Goal: Complete application form

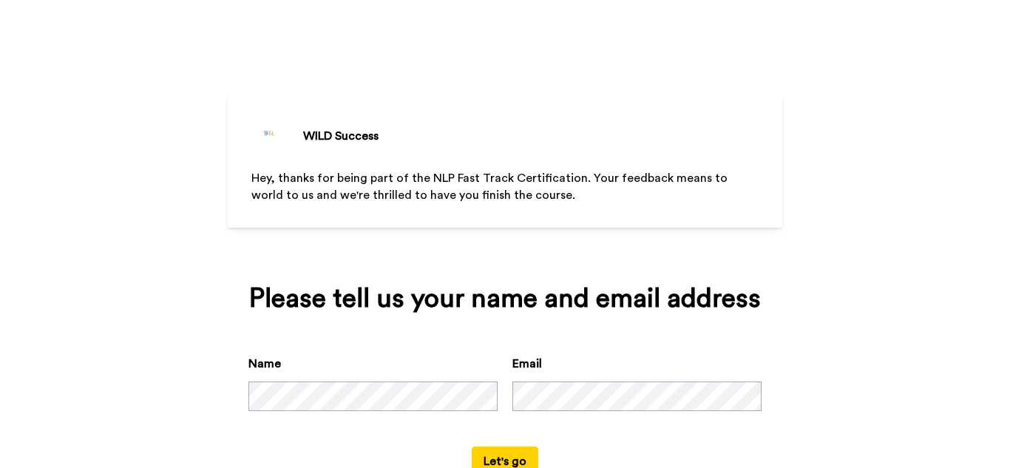
click at [514, 452] on button "Let's go" at bounding box center [505, 462] width 67 height 30
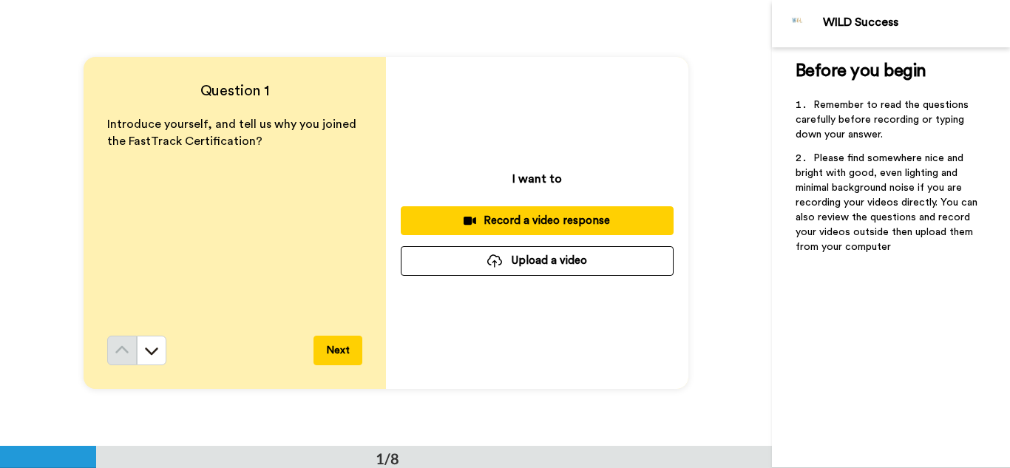
click at [272, 139] on p "Introduce yourself, and tell us why you joined the FastTrack Certification?" at bounding box center [234, 133] width 255 height 34
click at [533, 219] on div "Record a video response" at bounding box center [537, 221] width 249 height 16
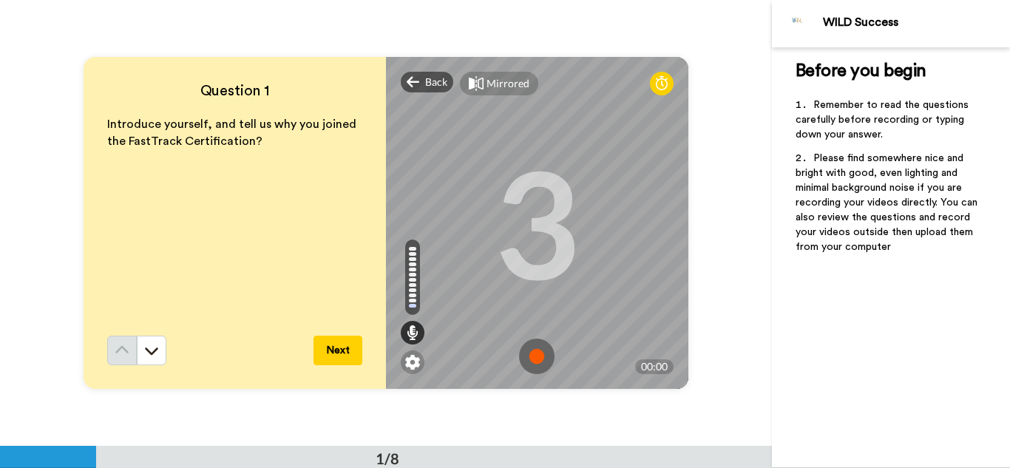
click at [533, 359] on img at bounding box center [536, 356] width 35 height 35
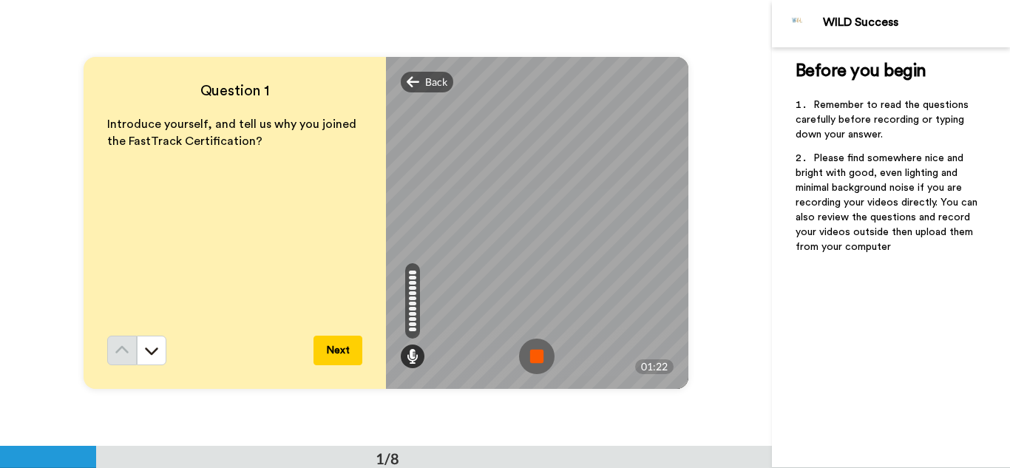
click at [533, 359] on img at bounding box center [536, 356] width 35 height 35
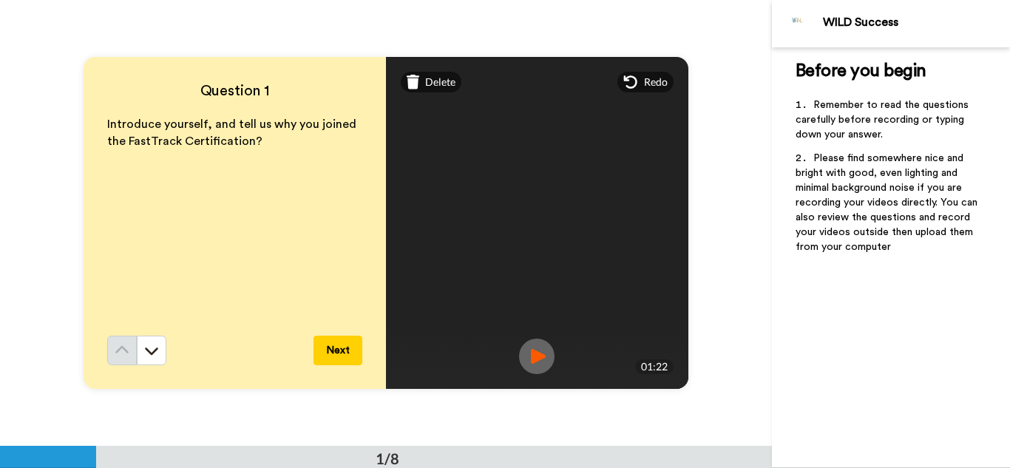
click at [535, 358] on img at bounding box center [536, 356] width 35 height 35
click at [431, 77] on span "Delete" at bounding box center [440, 82] width 30 height 15
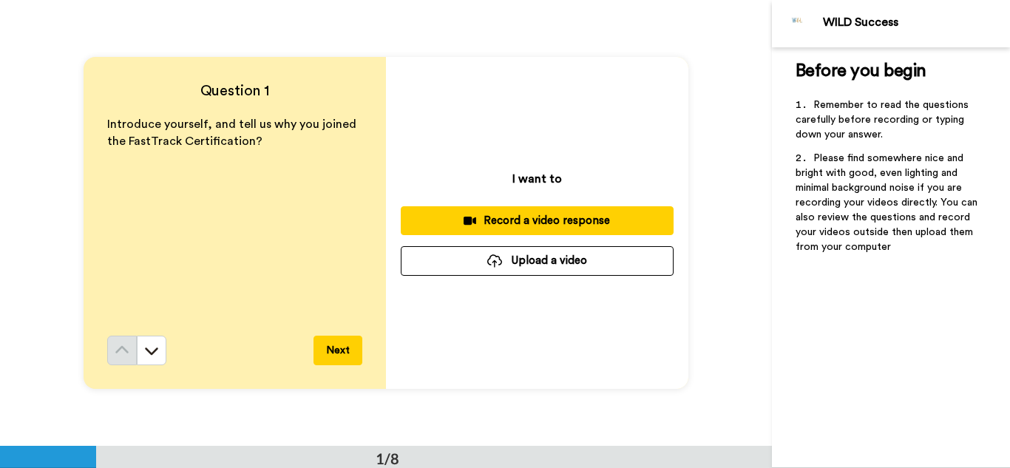
click at [527, 257] on button "Upload a video" at bounding box center [537, 260] width 273 height 29
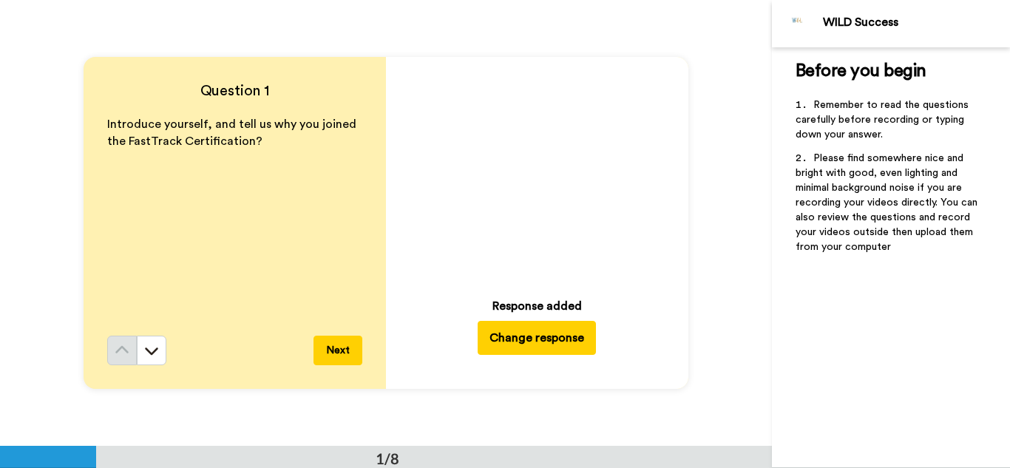
click at [534, 177] on icon "Play/Pause" at bounding box center [537, 173] width 39 height 70
click at [564, 333] on button "Change response" at bounding box center [537, 338] width 118 height 34
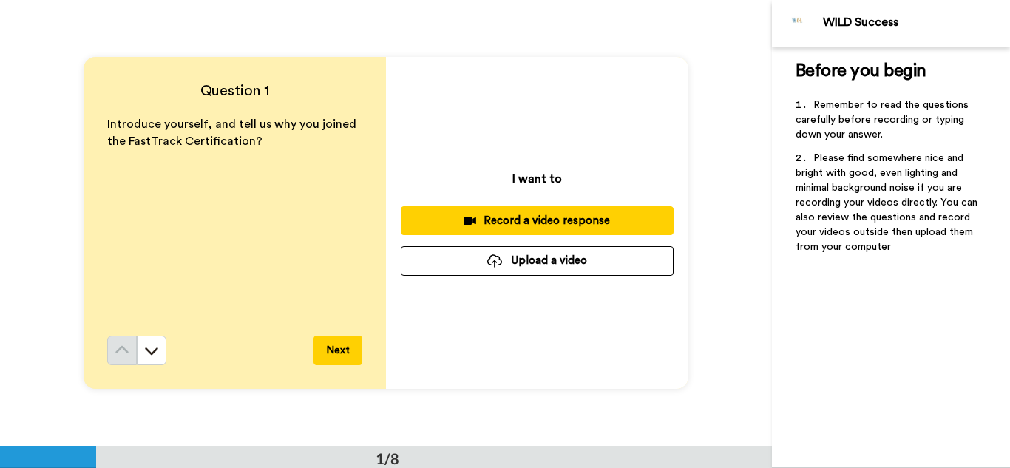
click at [534, 257] on button "Upload a video" at bounding box center [537, 260] width 273 height 29
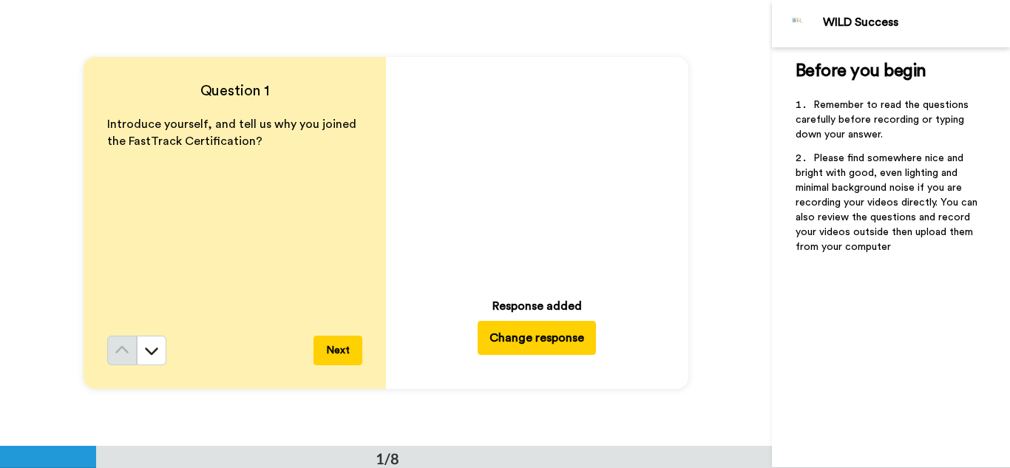
click at [331, 346] on button "Next" at bounding box center [337, 351] width 49 height 30
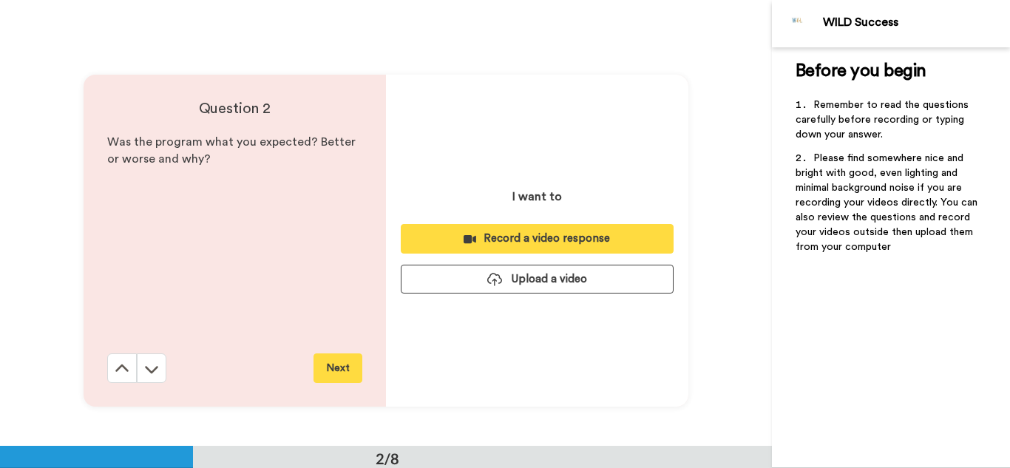
scroll to position [446, 0]
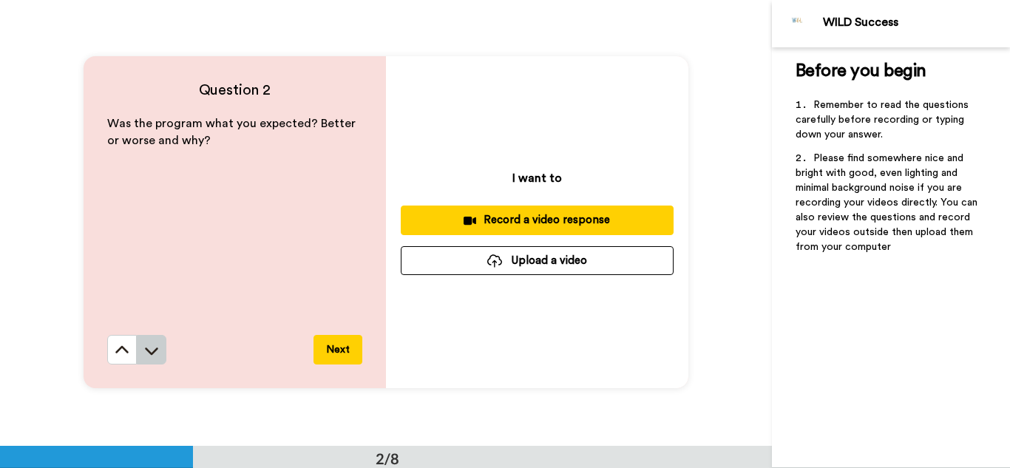
click at [155, 345] on icon at bounding box center [151, 350] width 15 height 15
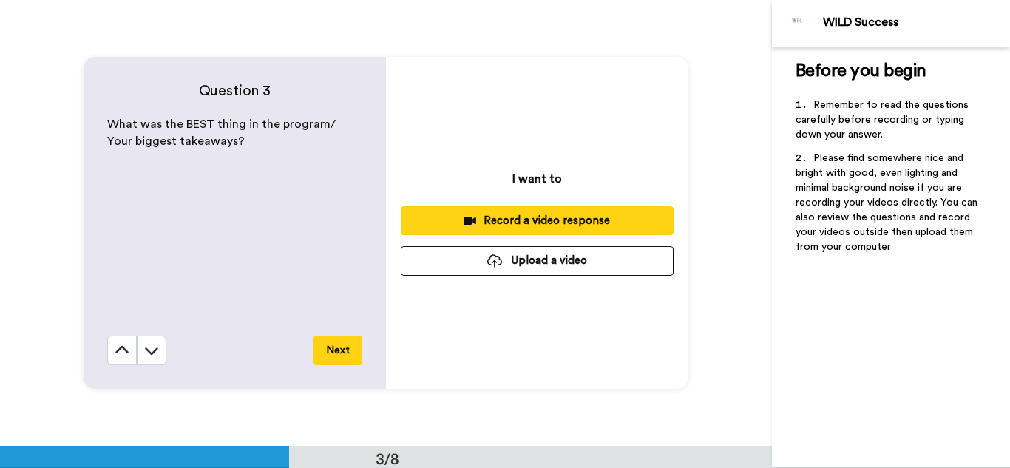
scroll to position [892, 0]
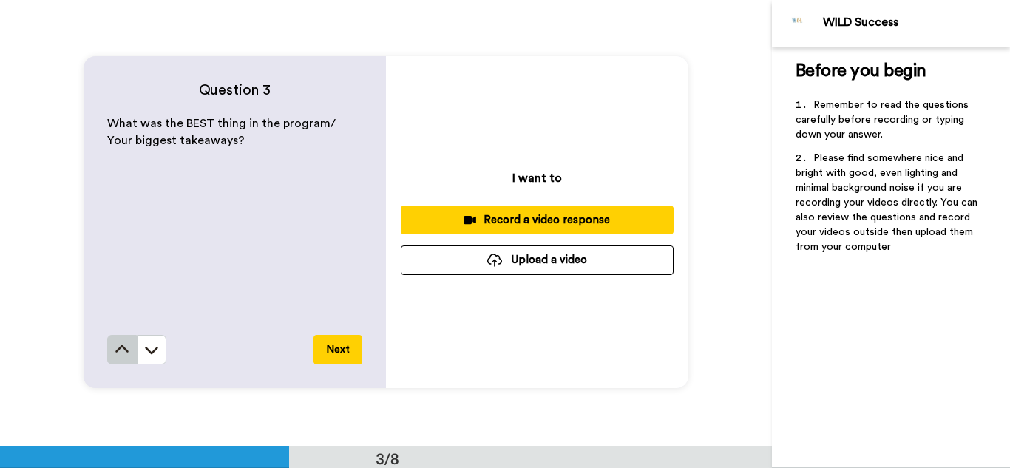
click at [120, 342] on icon at bounding box center [122, 349] width 15 height 15
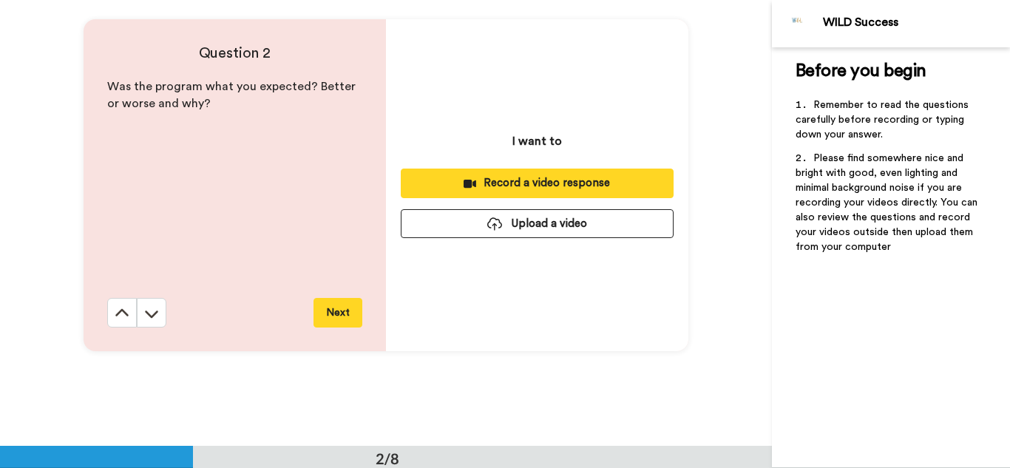
scroll to position [446, 0]
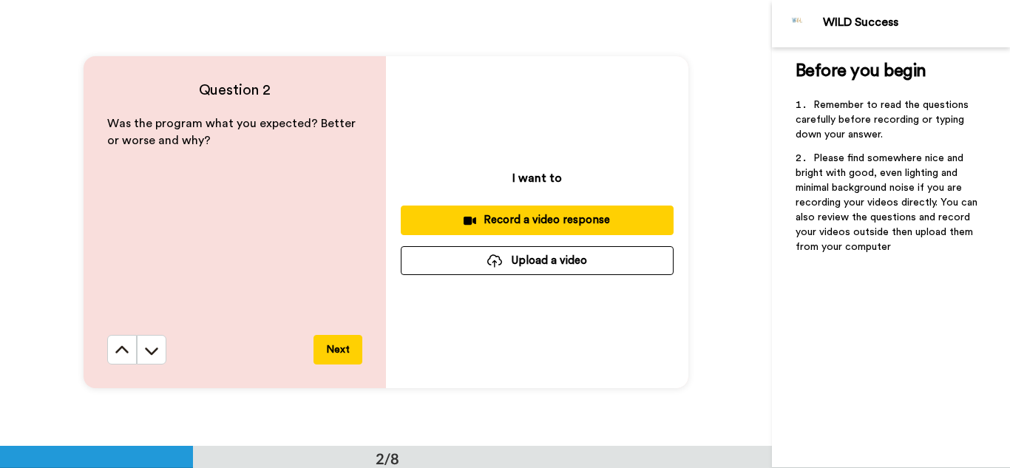
click at [120, 343] on icon at bounding box center [122, 350] width 15 height 15
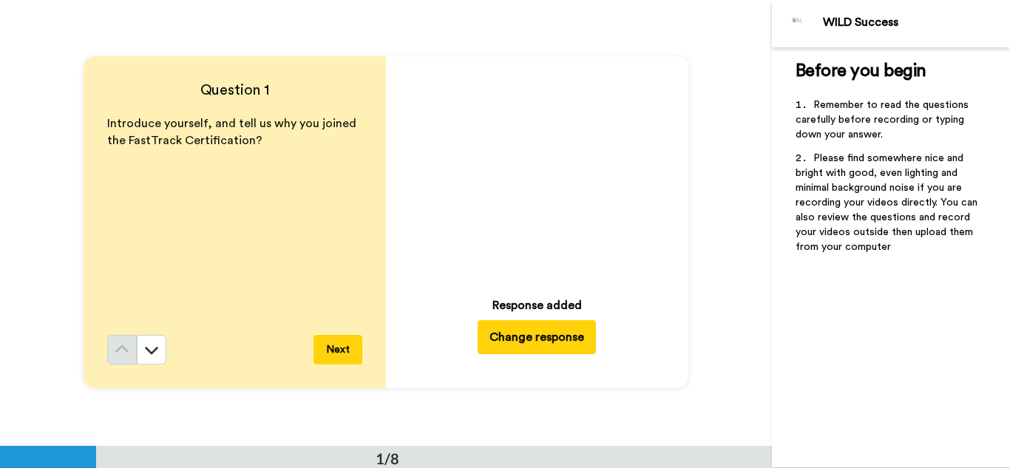
scroll to position [0, 0]
click at [568, 172] on video at bounding box center [536, 172] width 207 height 207
click at [343, 350] on button "Next" at bounding box center [337, 351] width 49 height 30
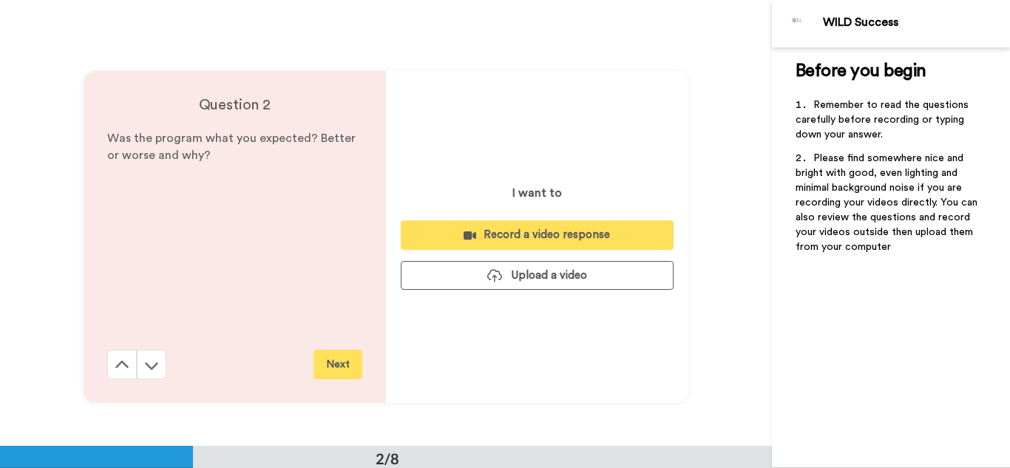
scroll to position [446, 0]
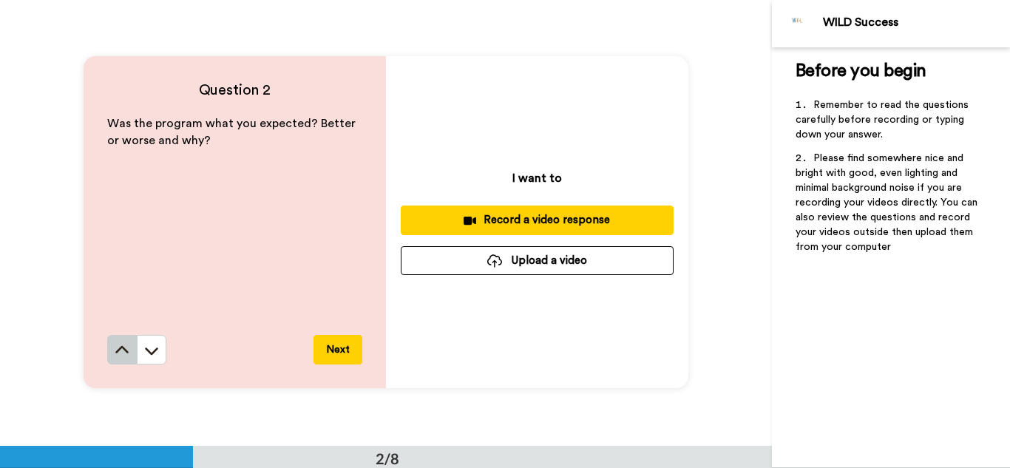
click at [127, 347] on icon at bounding box center [122, 350] width 15 height 15
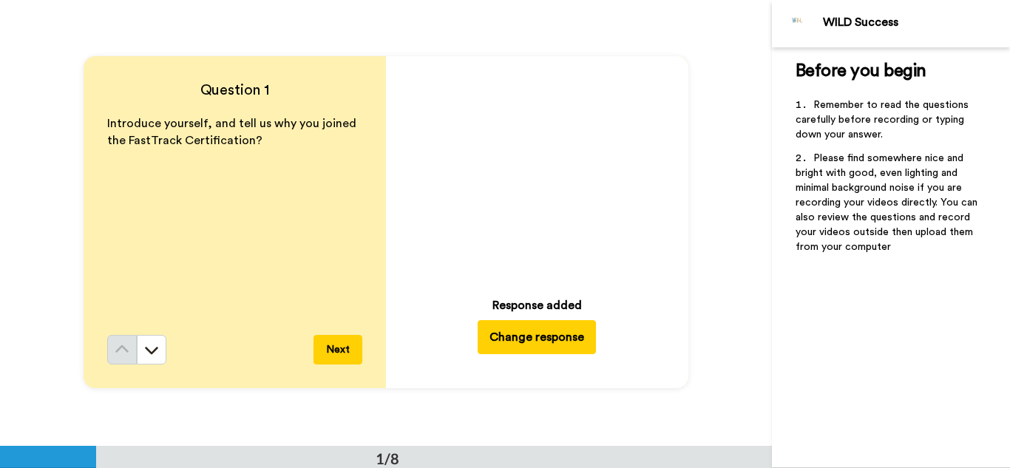
scroll to position [0, 0]
click at [339, 347] on button "Next" at bounding box center [337, 351] width 49 height 30
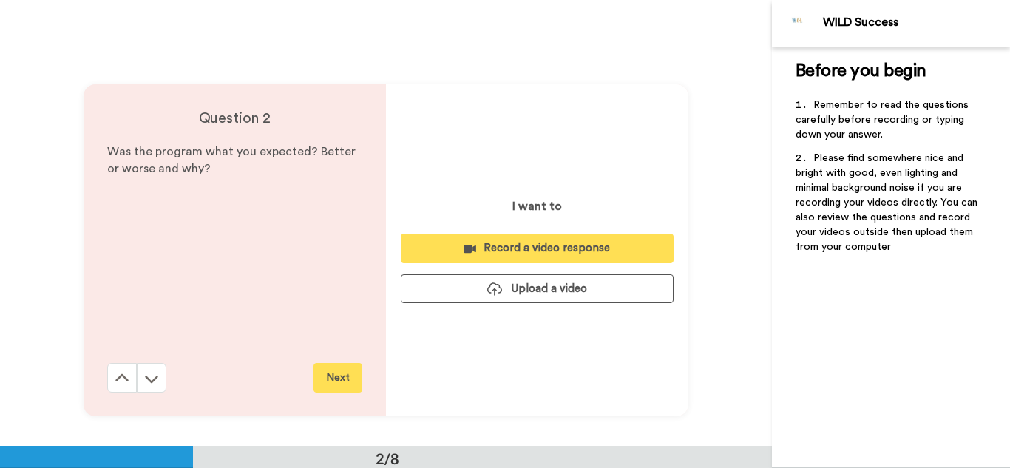
scroll to position [446, 0]
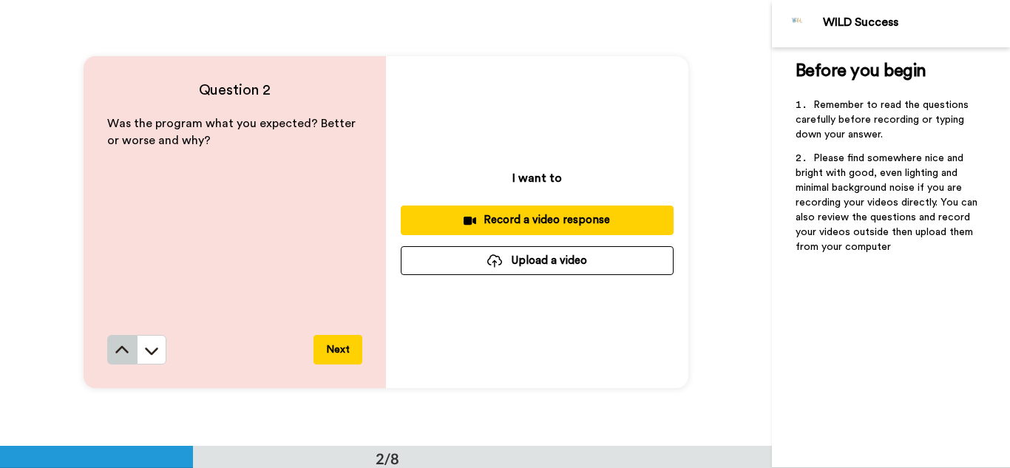
click at [125, 345] on icon at bounding box center [122, 350] width 15 height 15
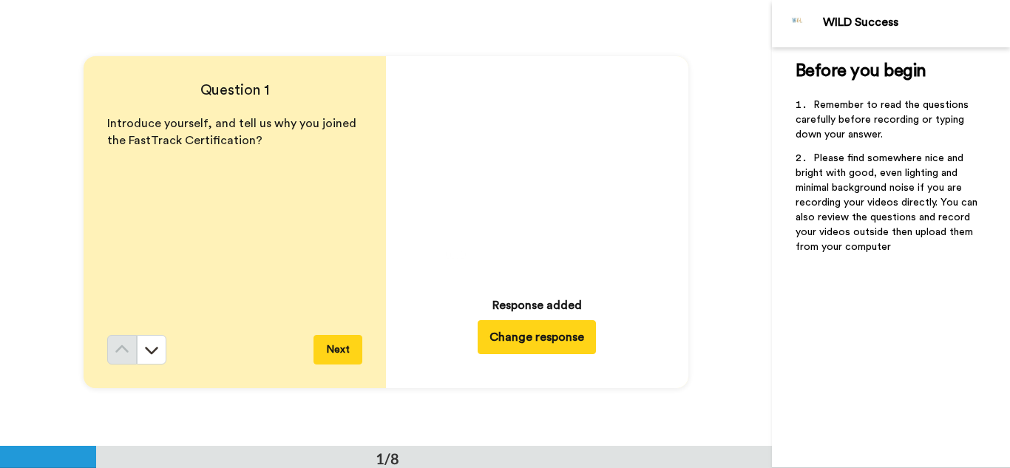
scroll to position [0, 0]
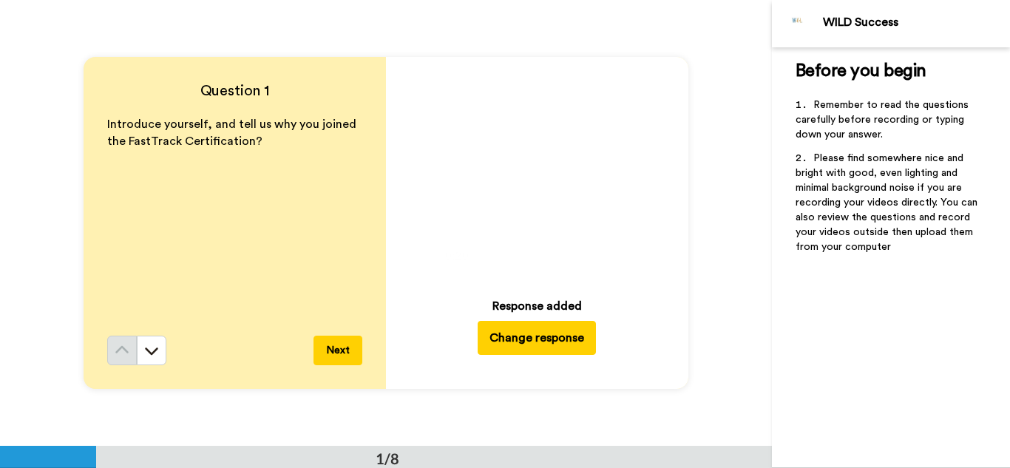
click at [507, 186] on video at bounding box center [536, 172] width 207 height 207
click at [337, 350] on button "Next" at bounding box center [337, 351] width 49 height 30
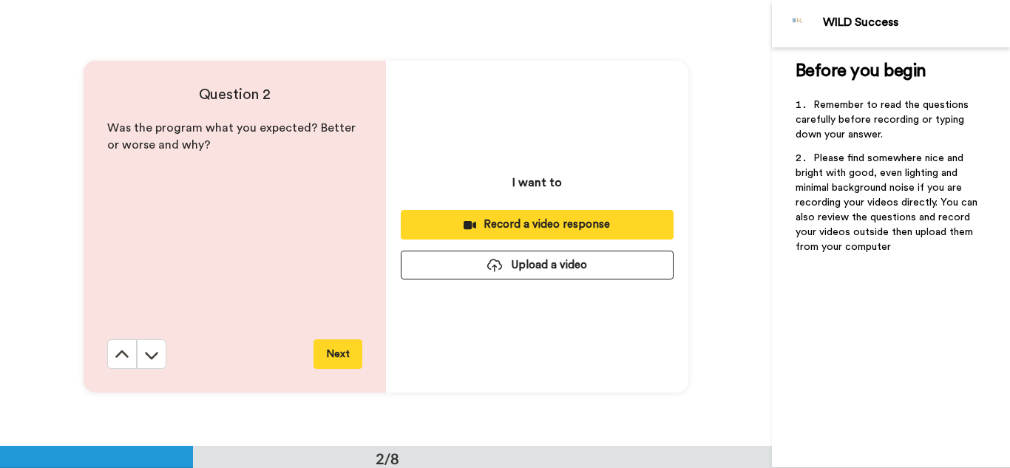
scroll to position [446, 0]
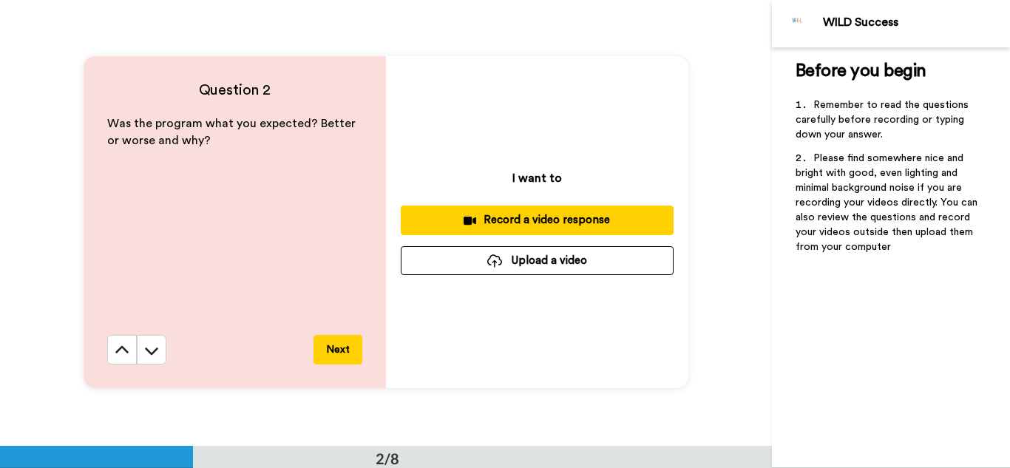
click at [524, 225] on div "Record a video response" at bounding box center [537, 220] width 249 height 16
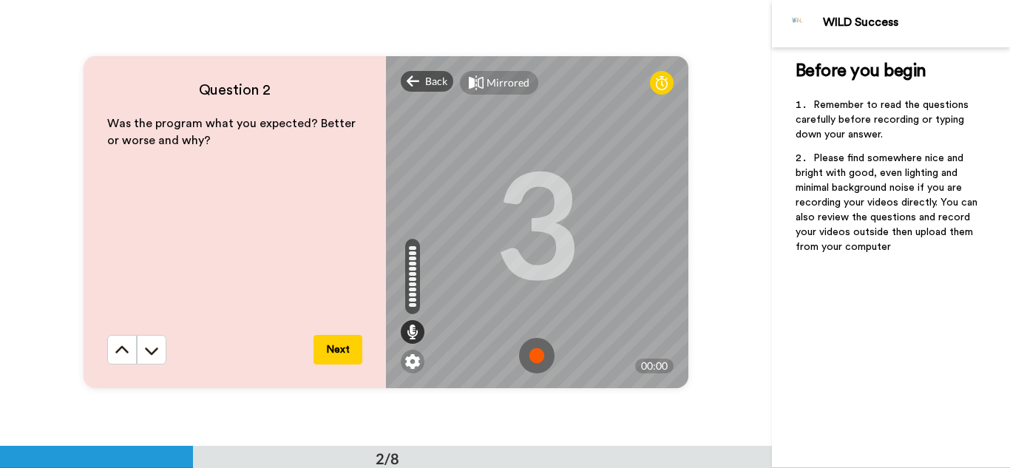
click at [539, 354] on img at bounding box center [536, 355] width 35 height 35
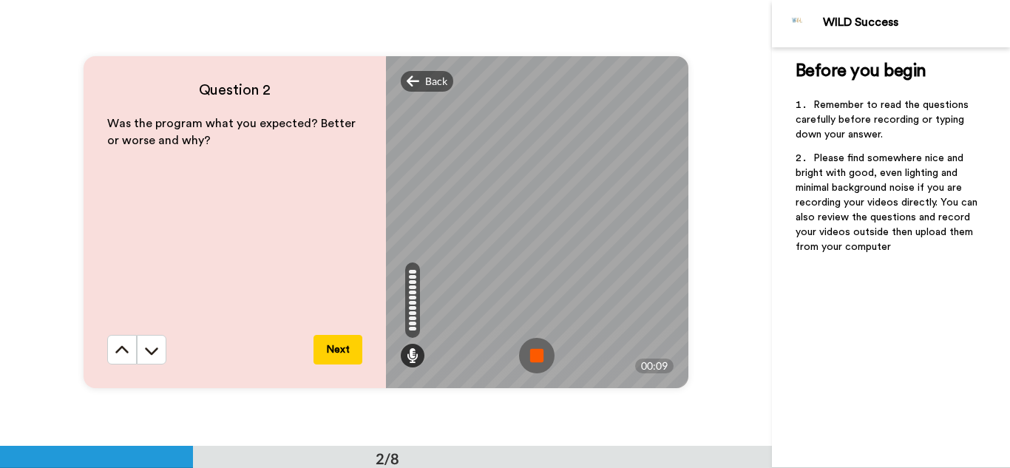
click at [539, 354] on img at bounding box center [536, 355] width 35 height 35
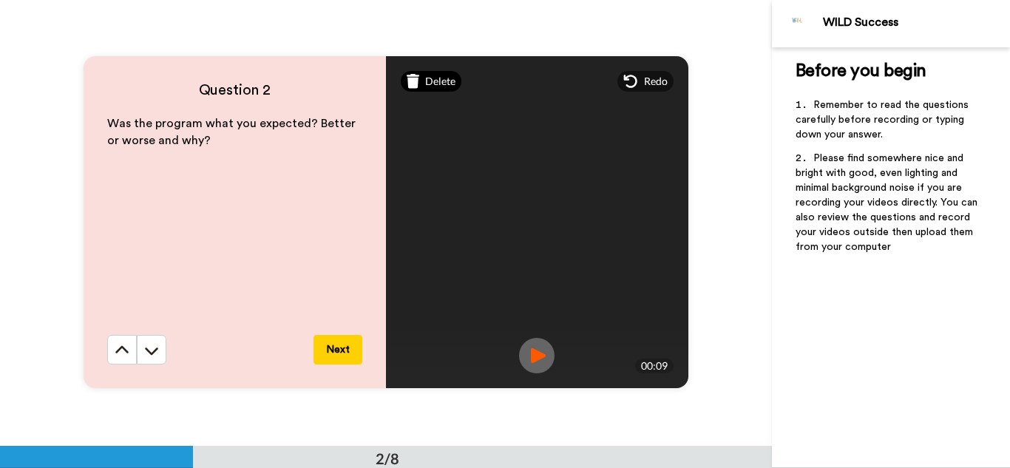
click at [441, 78] on span "Delete" at bounding box center [440, 81] width 30 height 15
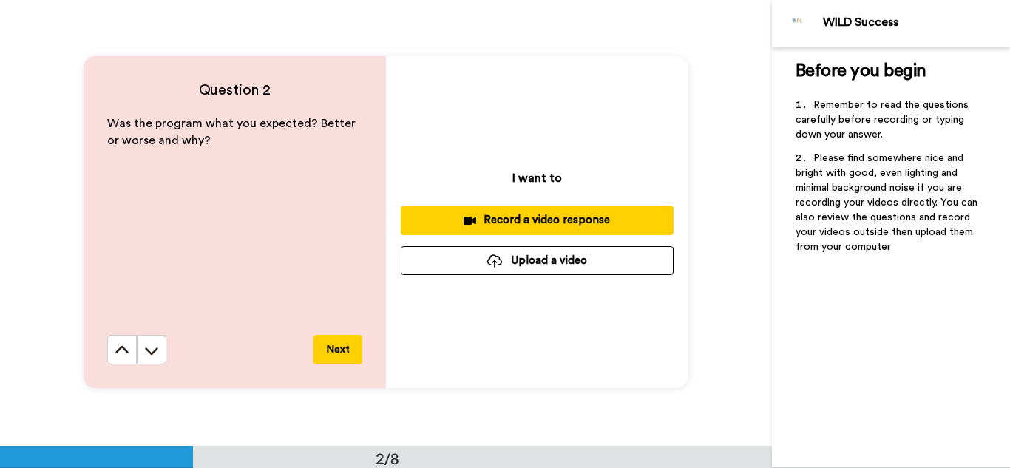
click at [509, 220] on div "Record a video response" at bounding box center [537, 220] width 249 height 16
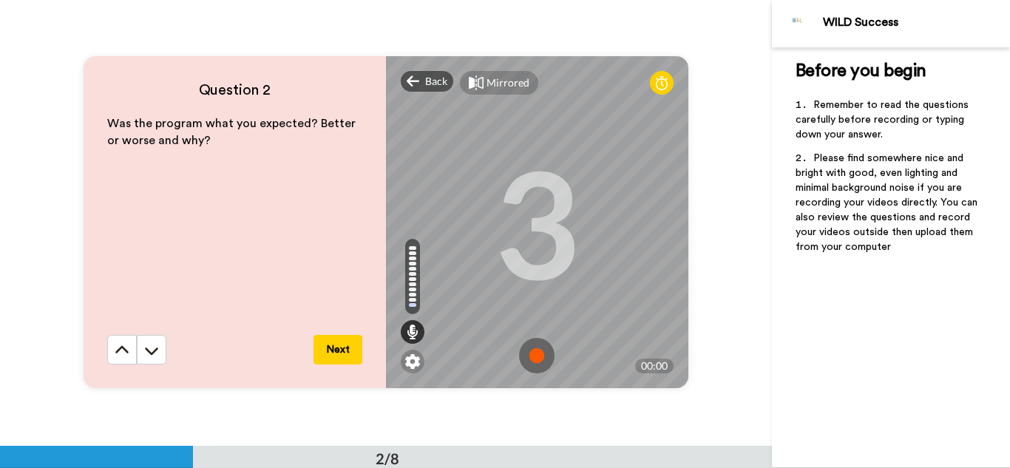
click at [535, 355] on img at bounding box center [536, 355] width 35 height 35
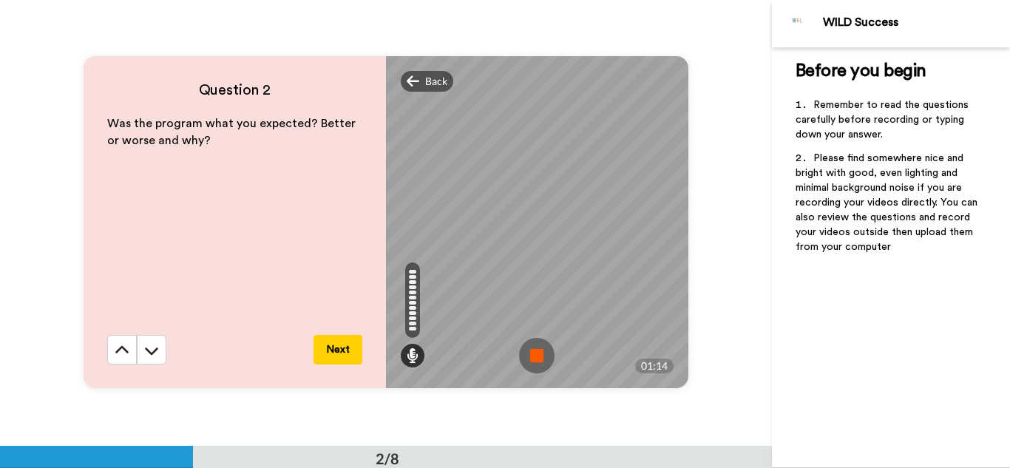
click at [537, 353] on img at bounding box center [536, 355] width 35 height 35
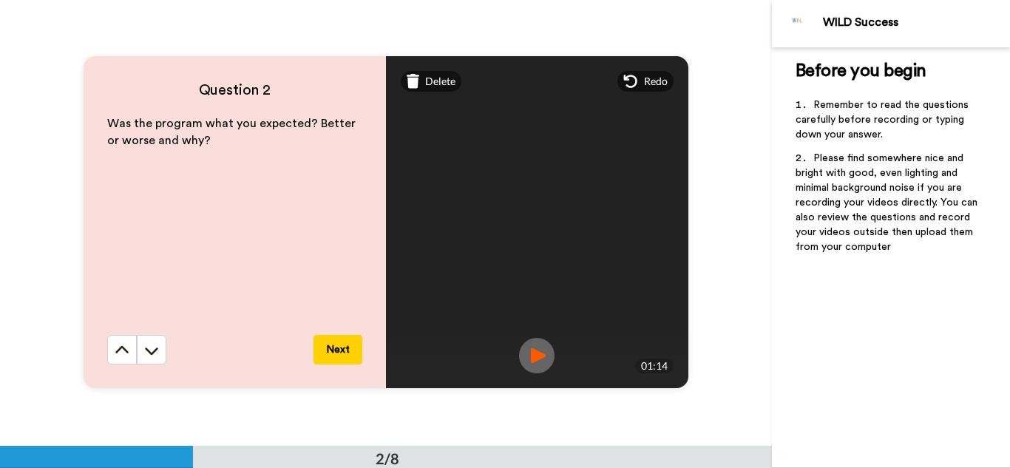
click at [329, 348] on button "Next" at bounding box center [337, 350] width 49 height 30
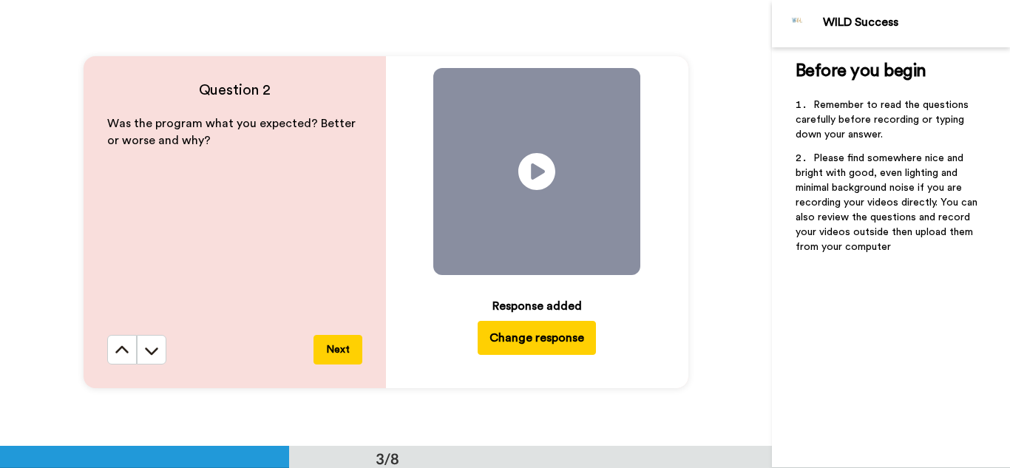
scroll to position [892, 0]
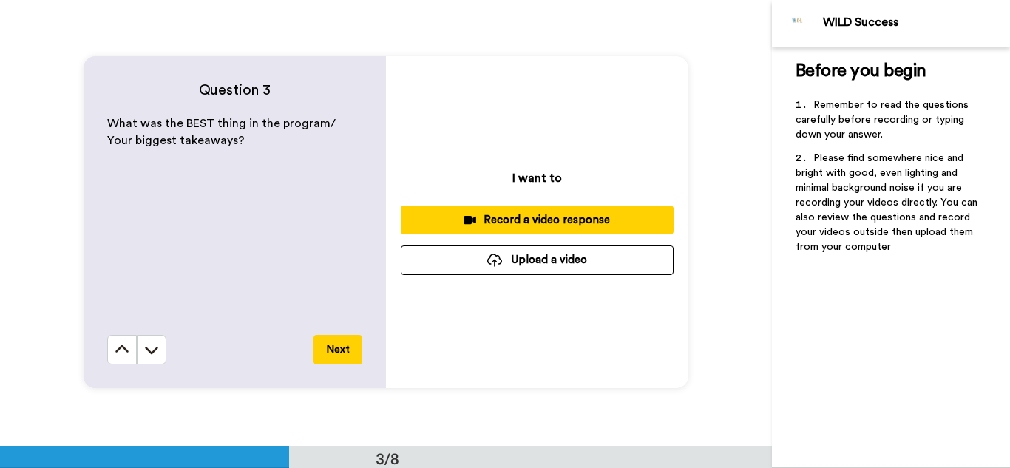
click at [536, 220] on div "Record a video response" at bounding box center [537, 220] width 249 height 16
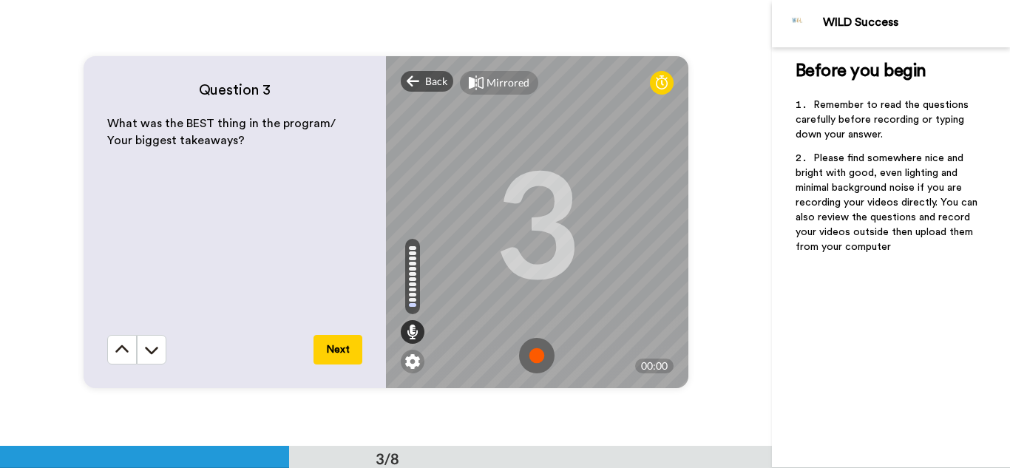
click at [540, 354] on img at bounding box center [536, 355] width 35 height 35
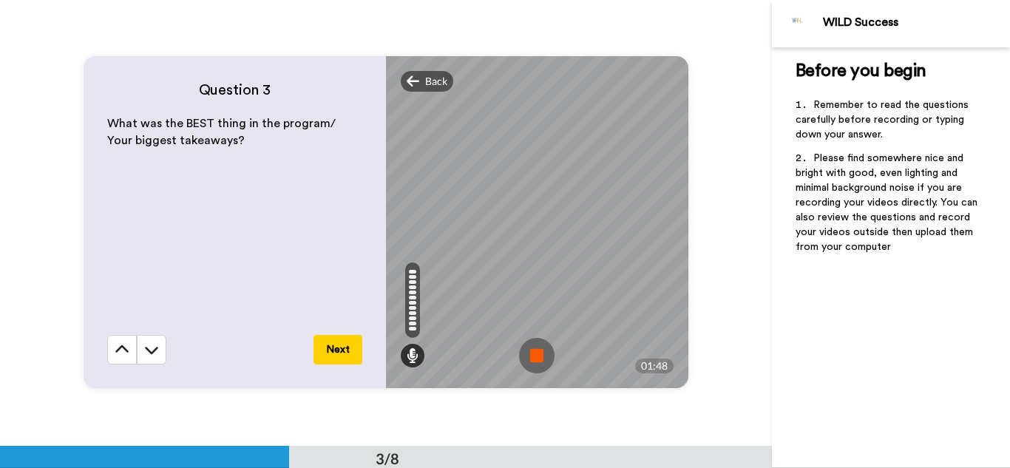
click at [540, 354] on img at bounding box center [536, 355] width 35 height 35
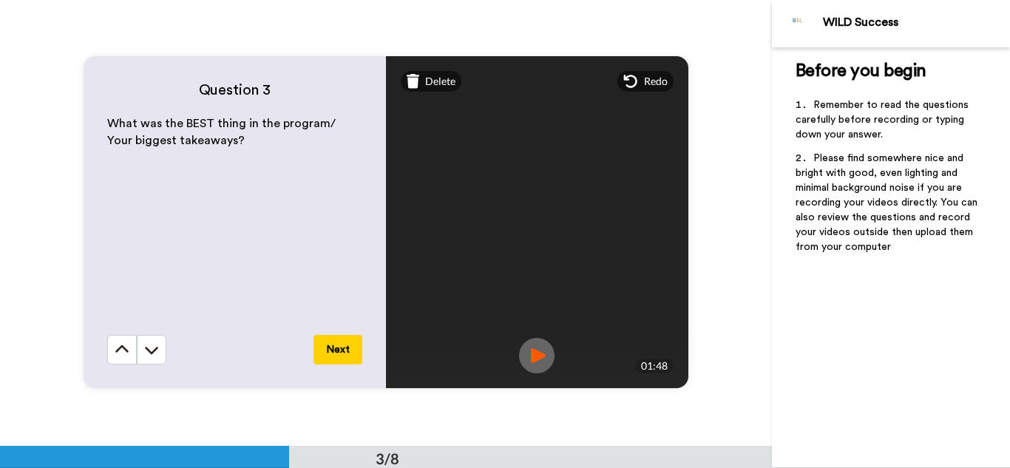
click at [336, 353] on button "Next" at bounding box center [337, 350] width 49 height 30
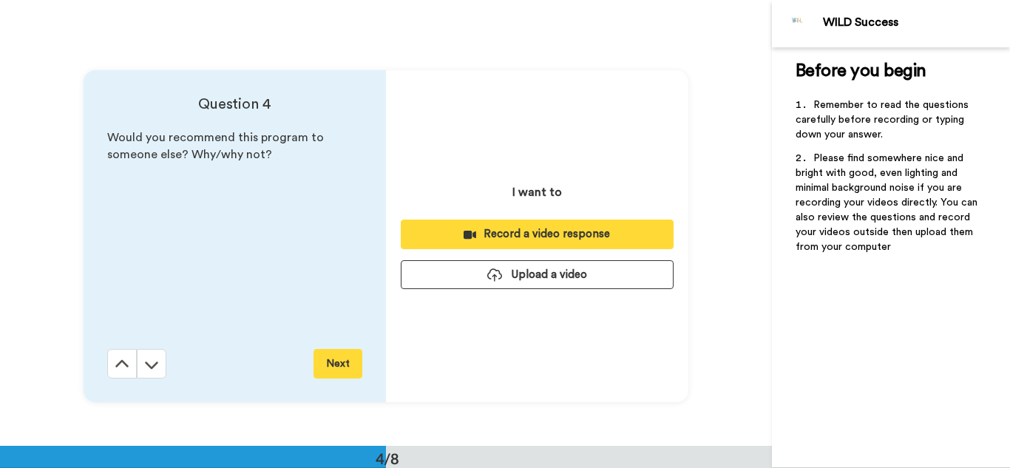
scroll to position [1337, 0]
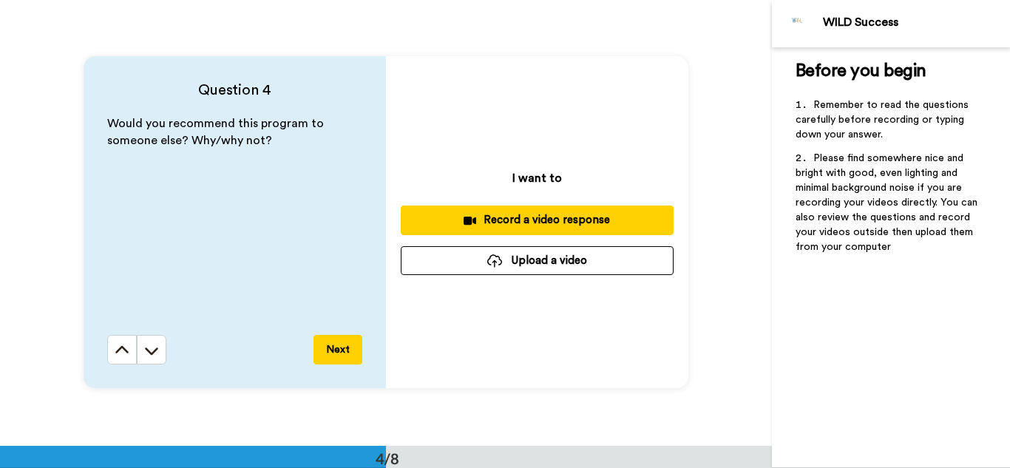
click at [532, 220] on div "Record a video response" at bounding box center [537, 220] width 249 height 16
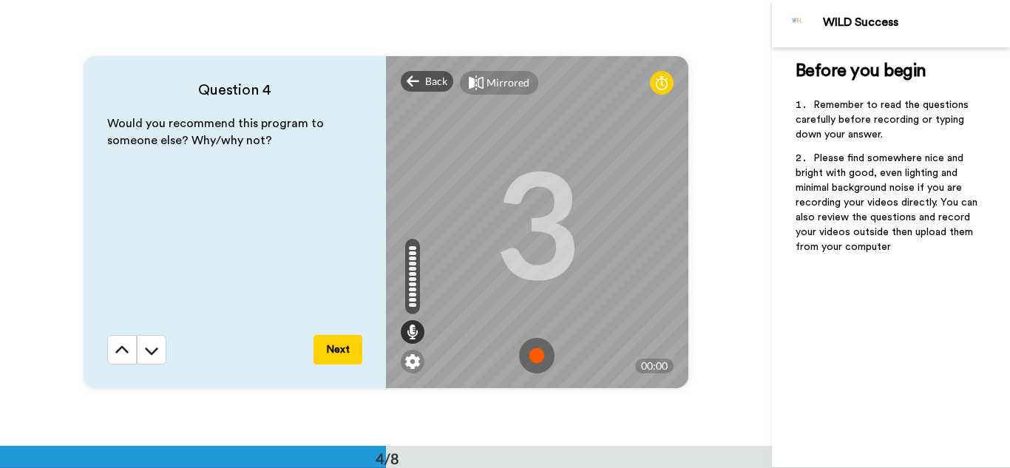
click at [535, 352] on img at bounding box center [536, 355] width 35 height 35
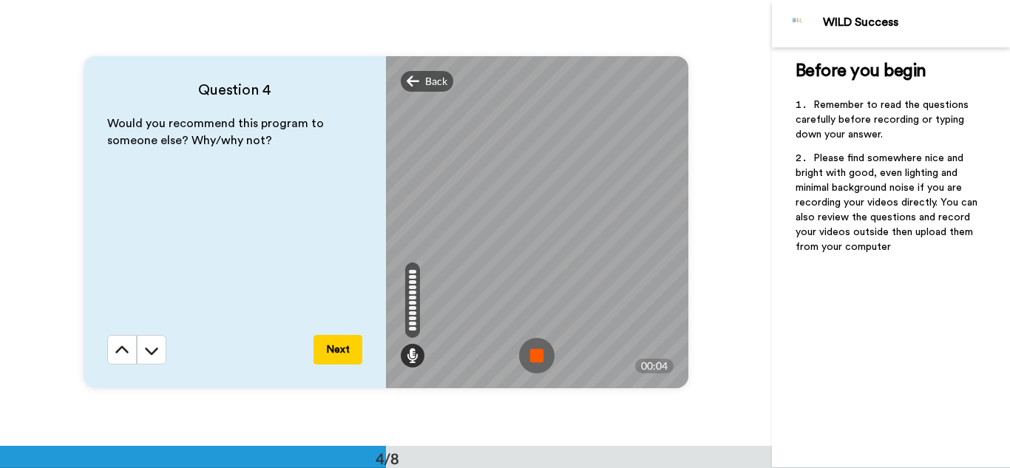
click at [535, 352] on img at bounding box center [536, 355] width 35 height 35
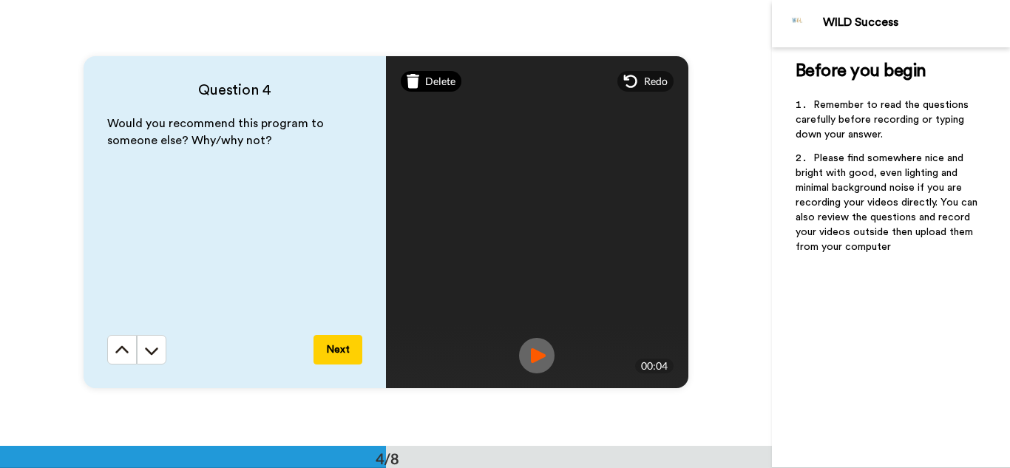
click at [415, 79] on icon at bounding box center [413, 81] width 13 height 15
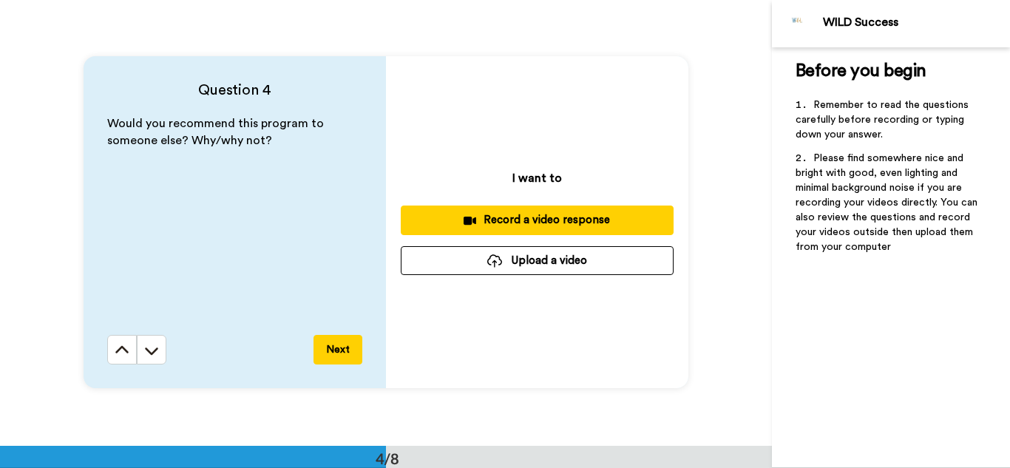
click at [529, 228] on button "Record a video response" at bounding box center [537, 220] width 273 height 29
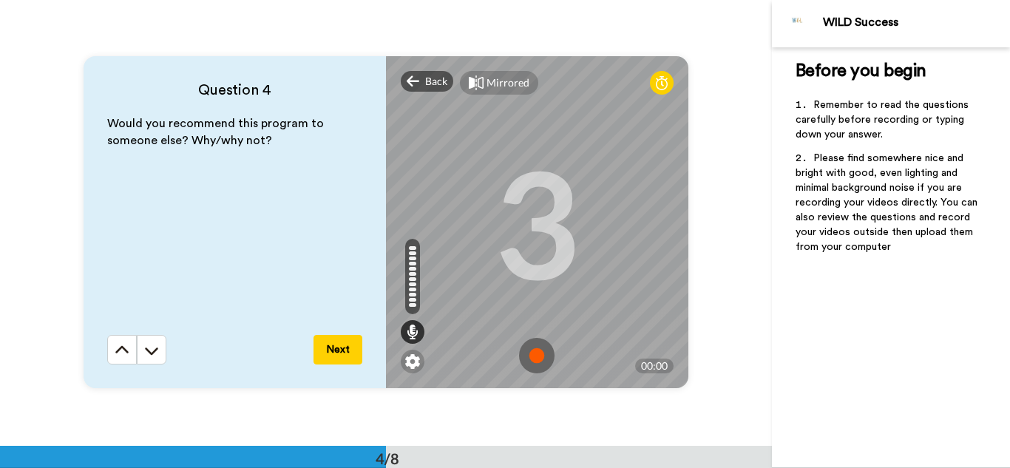
click at [535, 356] on img at bounding box center [536, 355] width 35 height 35
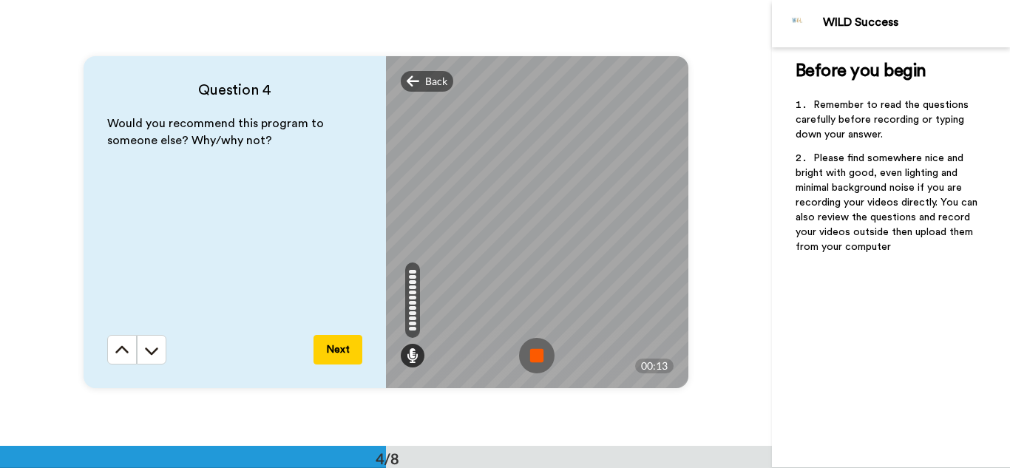
click at [534, 356] on img at bounding box center [536, 355] width 35 height 35
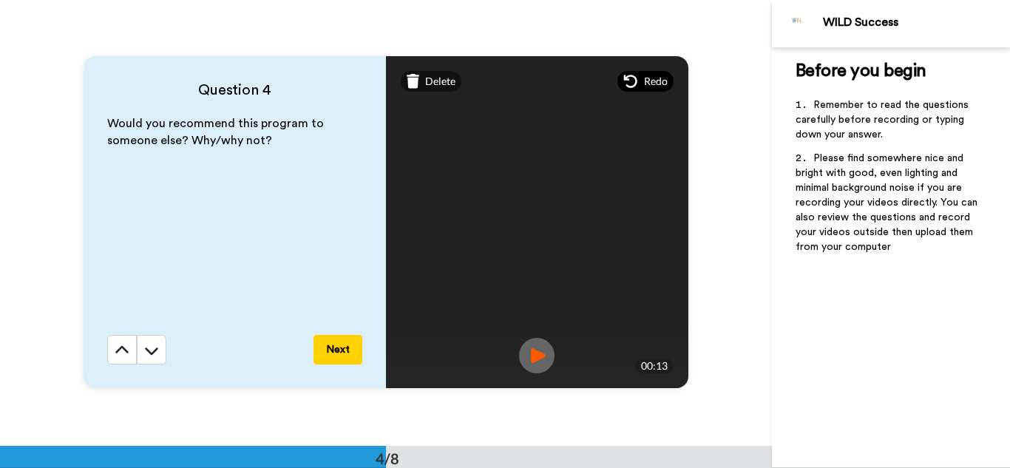
click at [646, 75] on span "Redo" at bounding box center [656, 81] width 24 height 15
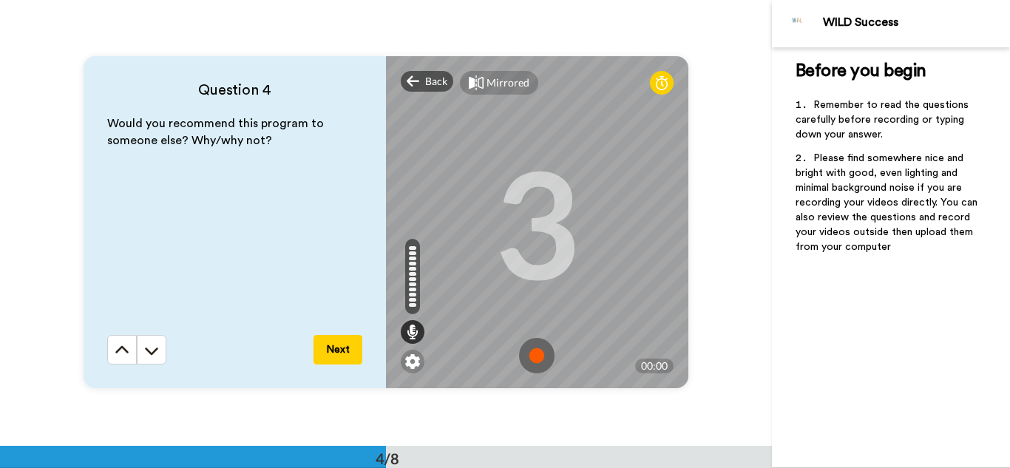
click at [539, 355] on img at bounding box center [536, 355] width 35 height 35
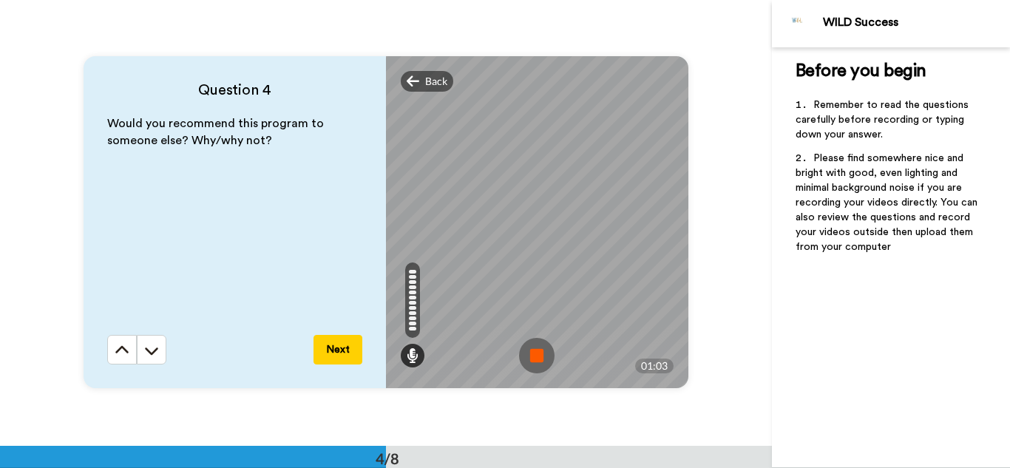
click at [532, 352] on img at bounding box center [536, 355] width 35 height 35
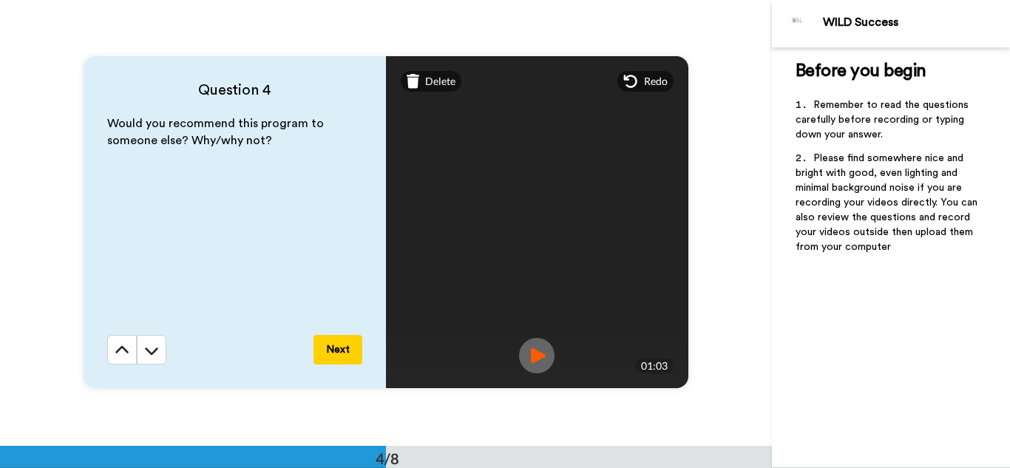
click at [339, 349] on button "Next" at bounding box center [337, 350] width 49 height 30
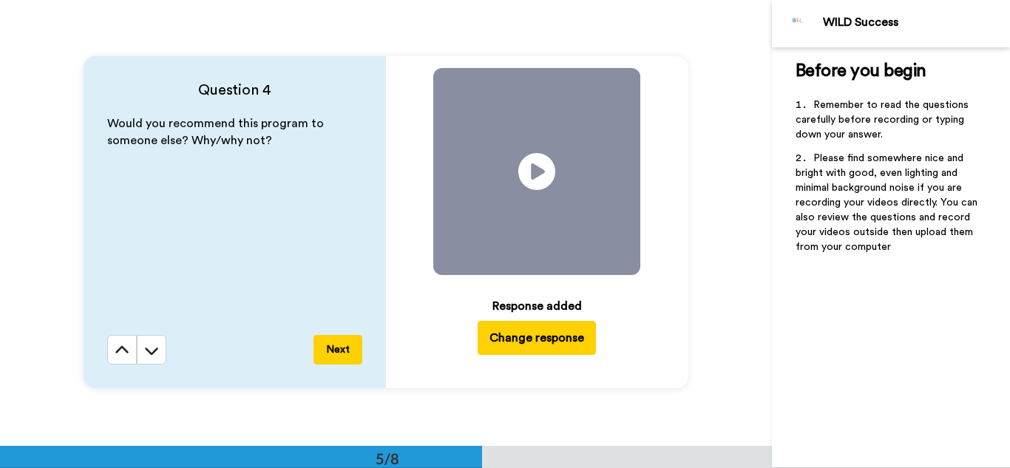
scroll to position [1783, 0]
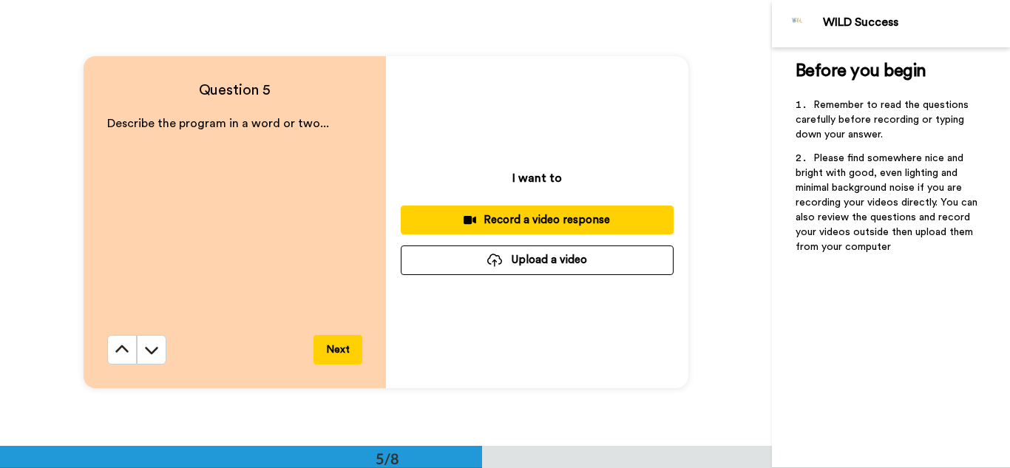
click at [549, 212] on div "Record a video response" at bounding box center [537, 220] width 249 height 16
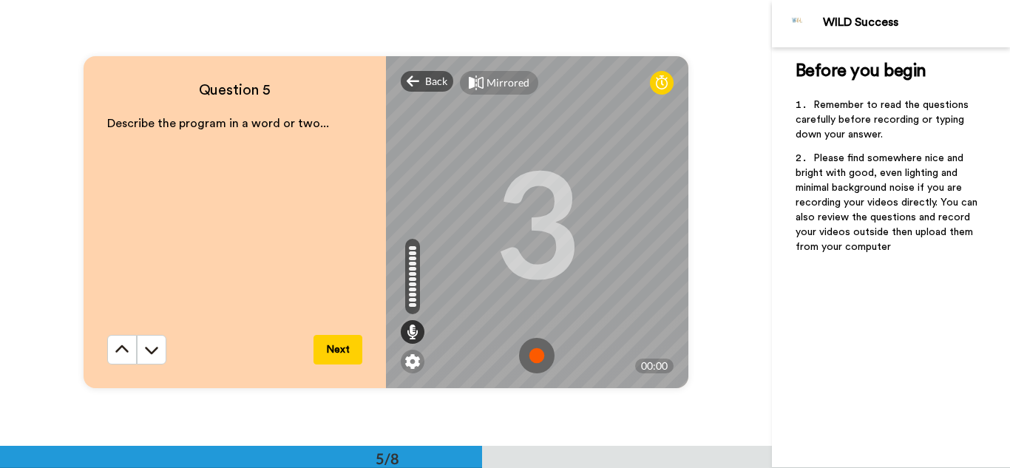
click at [539, 356] on img at bounding box center [536, 355] width 35 height 35
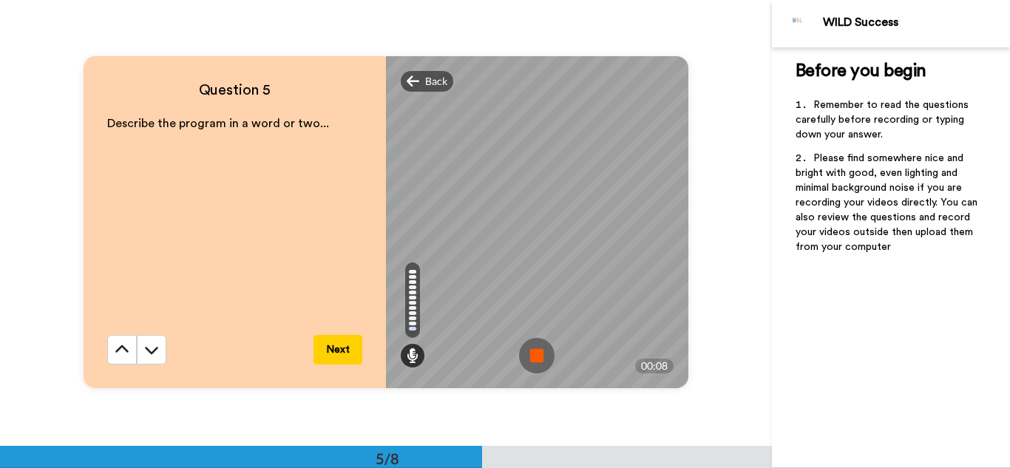
click at [537, 347] on img at bounding box center [536, 355] width 35 height 35
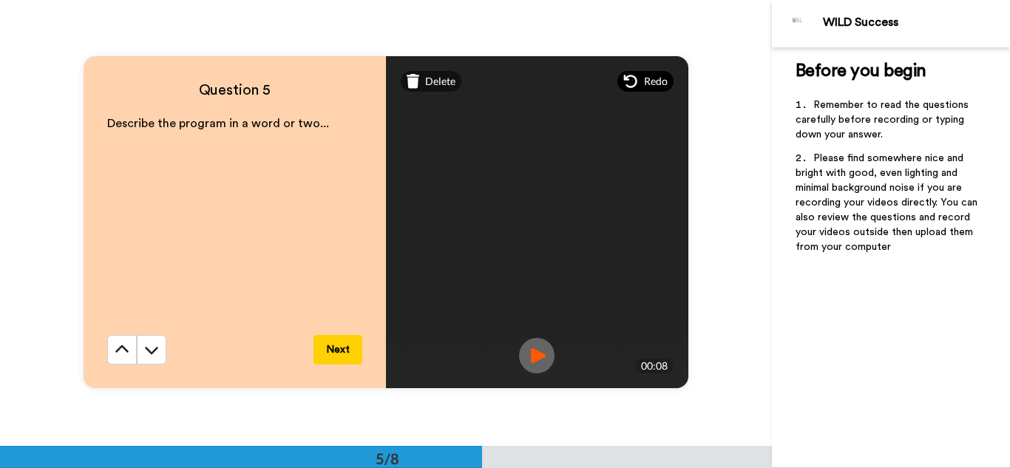
click at [654, 78] on span "Redo" at bounding box center [656, 81] width 24 height 15
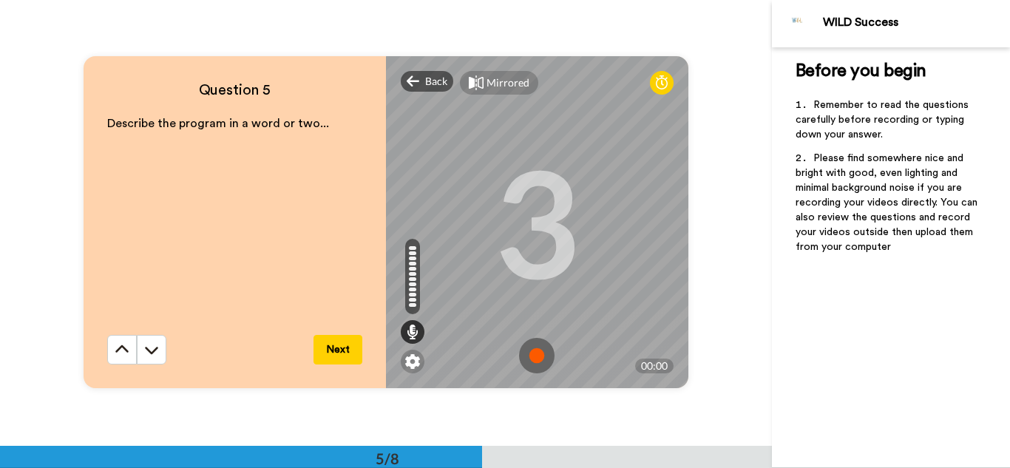
click at [532, 353] on img at bounding box center [536, 355] width 35 height 35
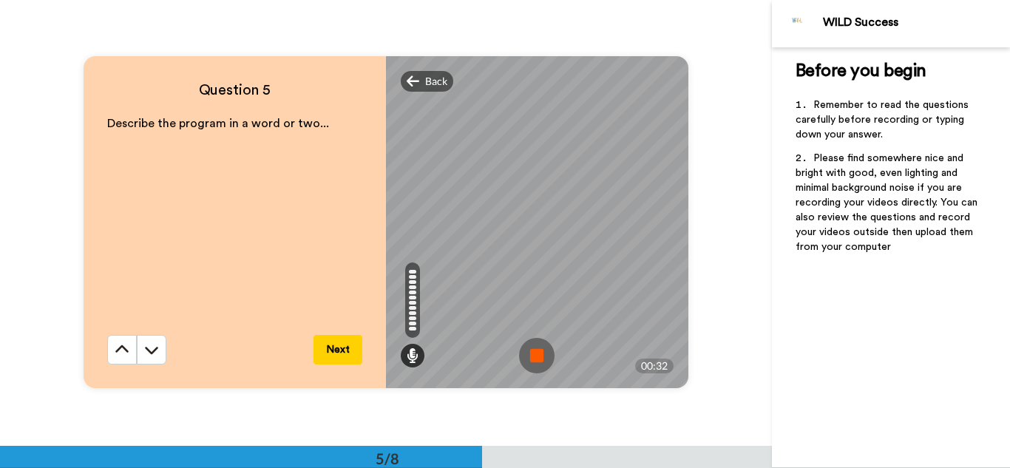
click at [532, 353] on img at bounding box center [536, 355] width 35 height 35
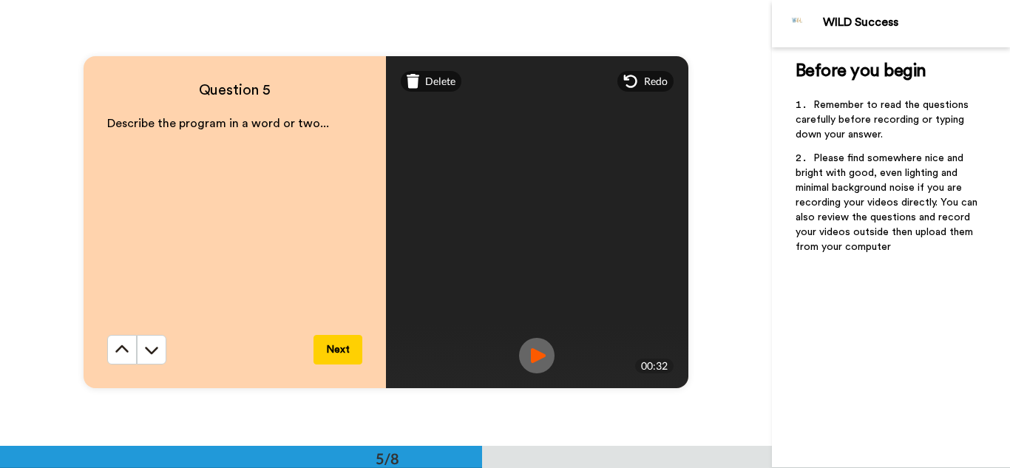
click at [343, 347] on button "Next" at bounding box center [337, 350] width 49 height 30
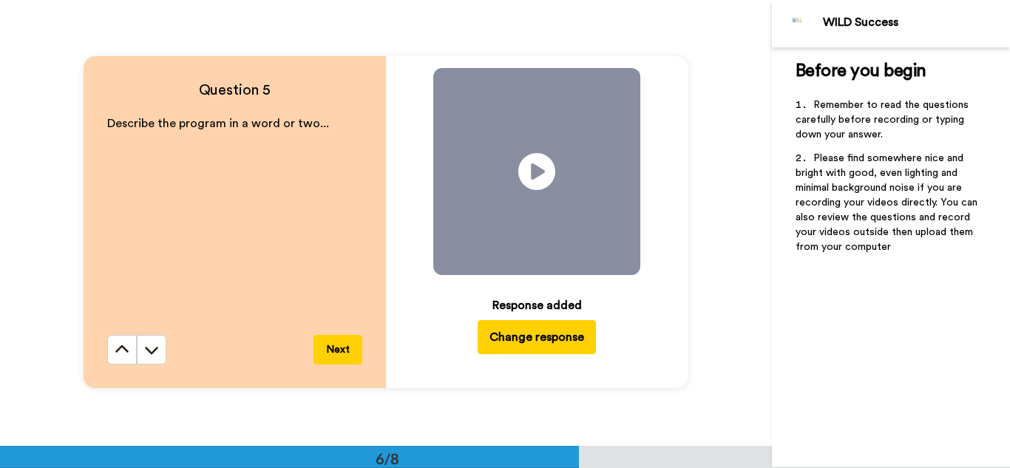
scroll to position [2228, 0]
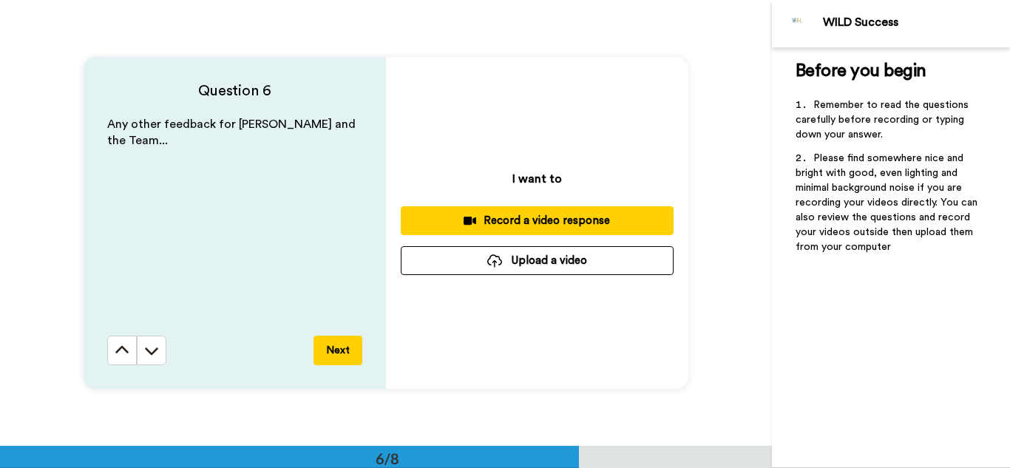
click at [545, 217] on div "Record a video response" at bounding box center [537, 221] width 249 height 16
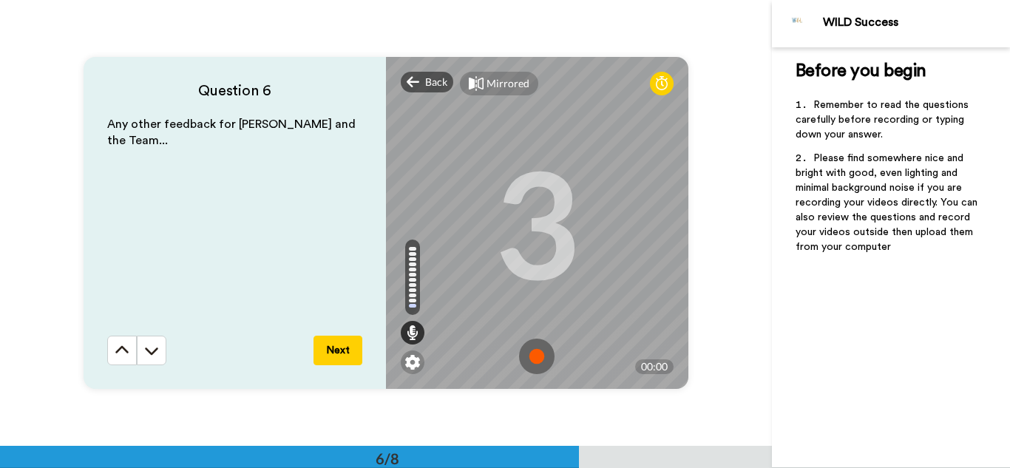
click at [529, 357] on img at bounding box center [536, 356] width 35 height 35
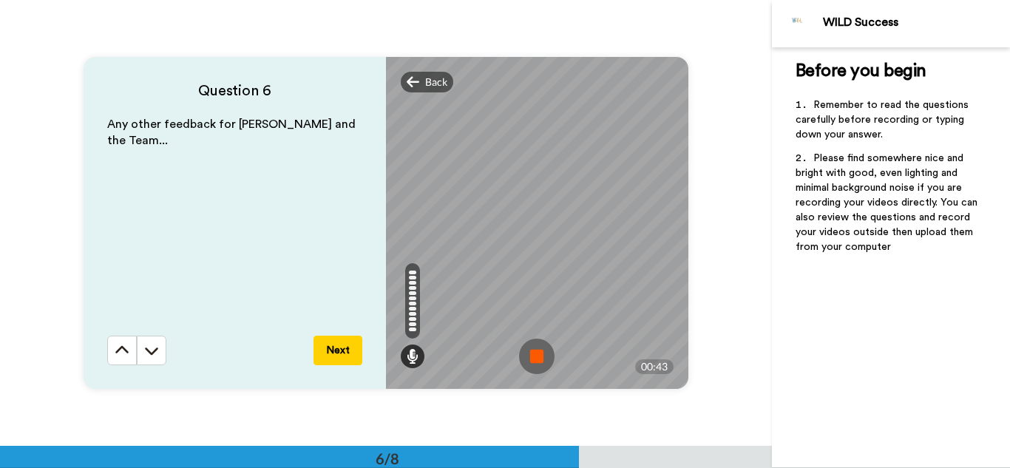
click at [536, 356] on img at bounding box center [536, 356] width 35 height 35
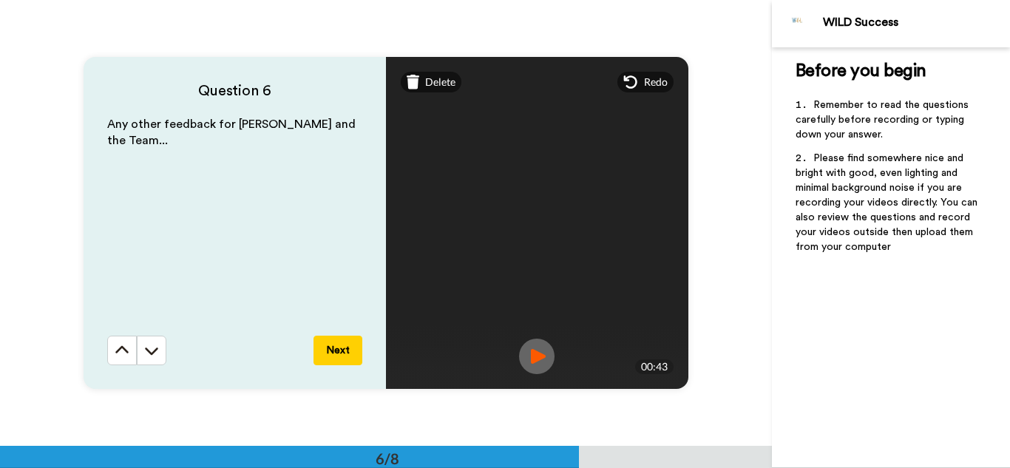
click at [342, 349] on button "Next" at bounding box center [337, 351] width 49 height 30
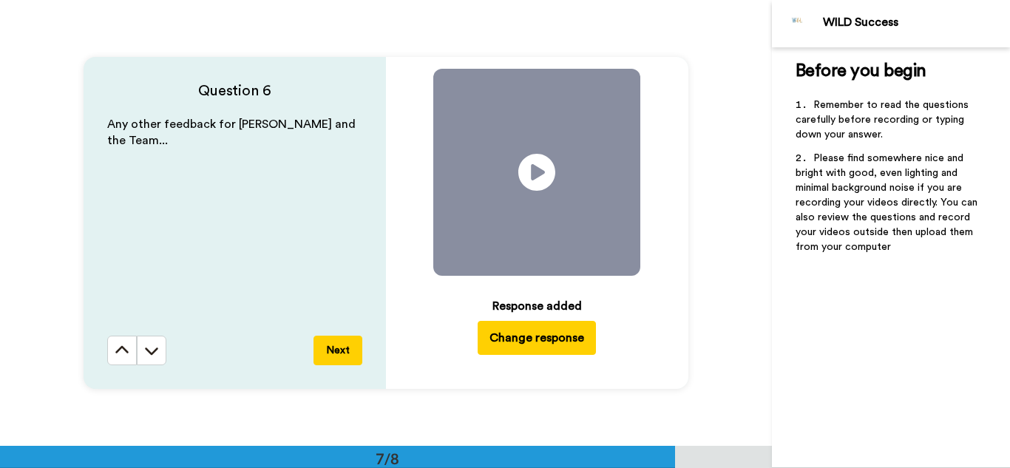
scroll to position [2673, 0]
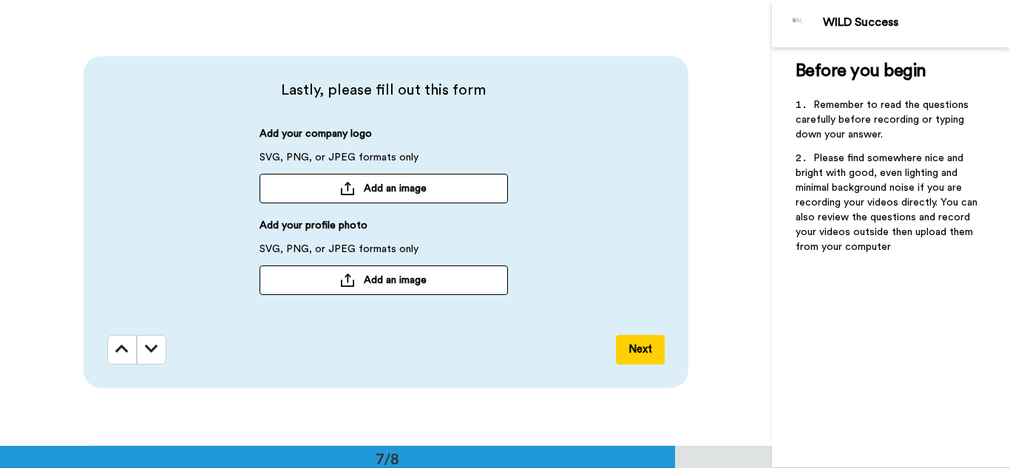
click at [391, 186] on span "Add an image" at bounding box center [395, 188] width 63 height 15
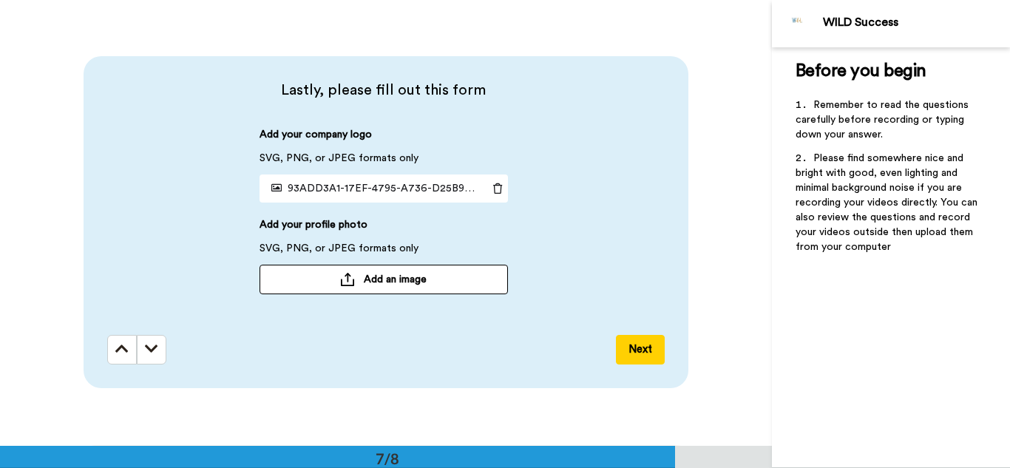
click at [391, 272] on span "Add an image" at bounding box center [395, 279] width 63 height 15
click at [628, 347] on button "Next" at bounding box center [640, 350] width 49 height 30
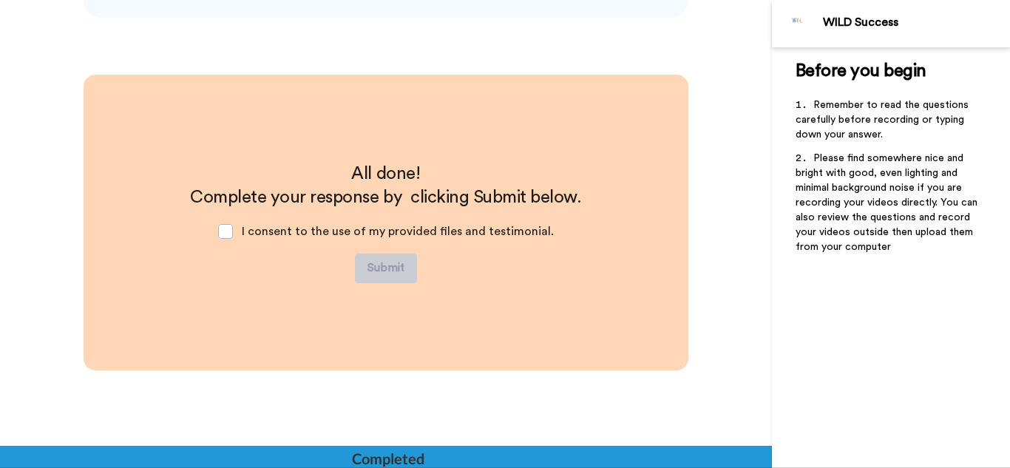
scroll to position [3044, 0]
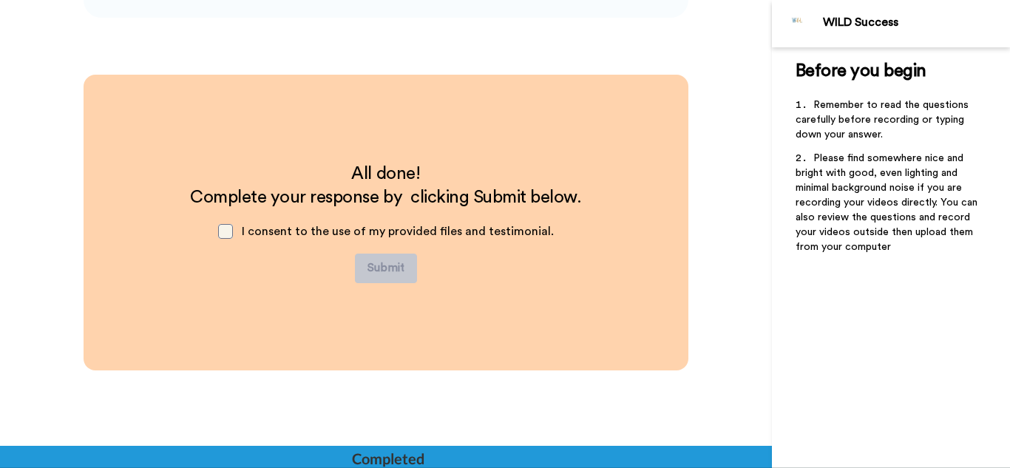
click at [230, 231] on span at bounding box center [225, 231] width 15 height 15
click at [386, 267] on button "Submit" at bounding box center [386, 269] width 62 height 30
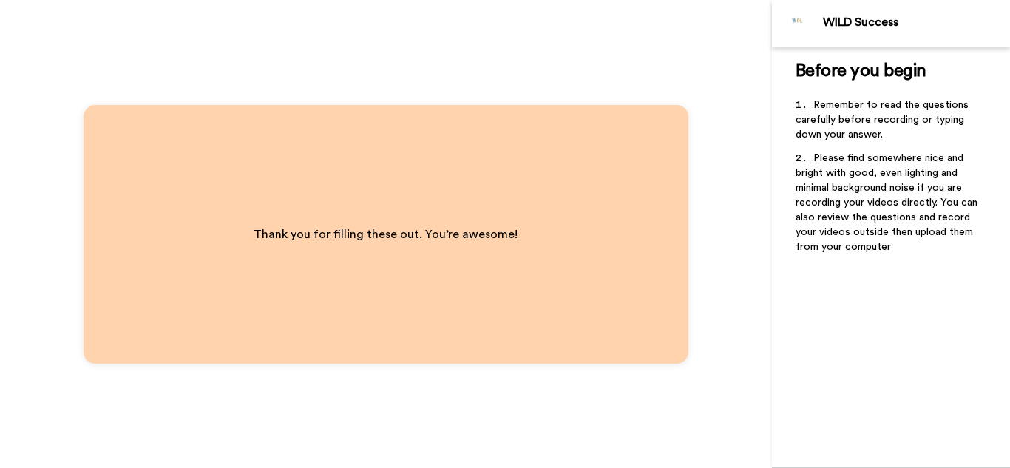
click at [756, 386] on div "Thank you for filling these out. You’re awesome!" at bounding box center [386, 234] width 772 height 468
